Goal: Find specific page/section: Find specific page/section

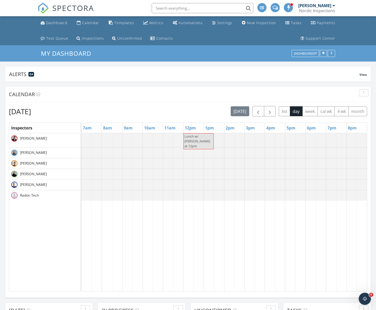
click at [179, 10] on input "text" at bounding box center [203, 8] width 102 height 10
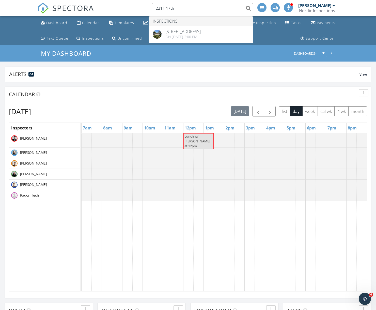
type input "2211 17th"
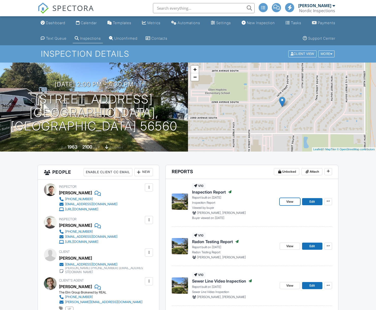
click at [287, 201] on span "View" at bounding box center [289, 201] width 7 height 5
click at [288, 200] on span "View" at bounding box center [289, 201] width 7 height 5
